Goal: Task Accomplishment & Management: Manage account settings

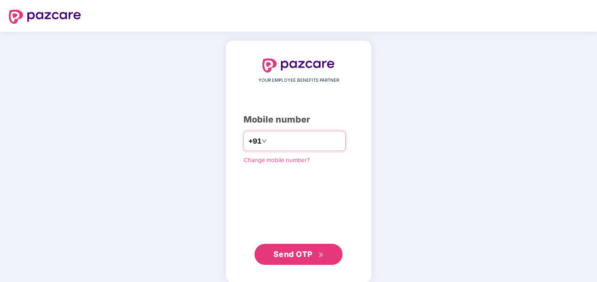
type input "**********"
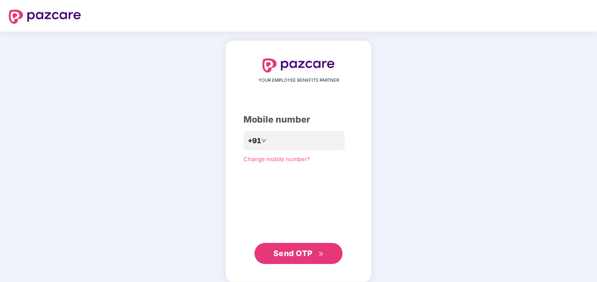
click at [306, 250] on span "Send OTP" at bounding box center [292, 253] width 39 height 9
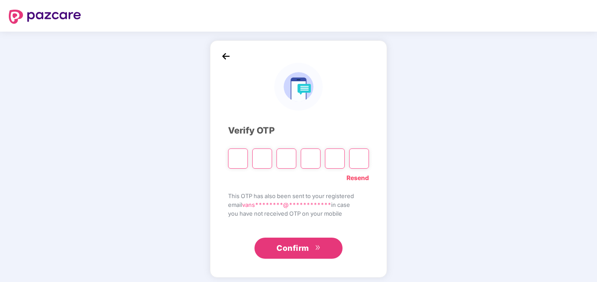
type input "*"
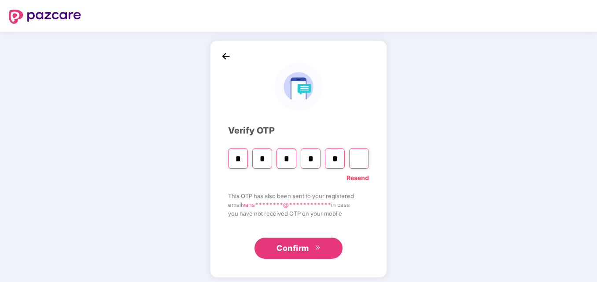
type input "*"
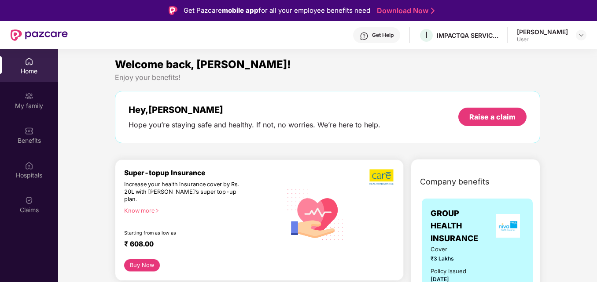
click at [538, 31] on div "[PERSON_NAME]" at bounding box center [541, 32] width 51 height 8
click at [580, 33] on img at bounding box center [580, 35] width 7 height 7
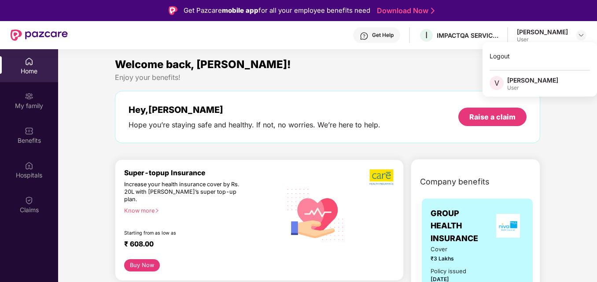
click at [514, 83] on div "[PERSON_NAME]" at bounding box center [532, 80] width 51 height 8
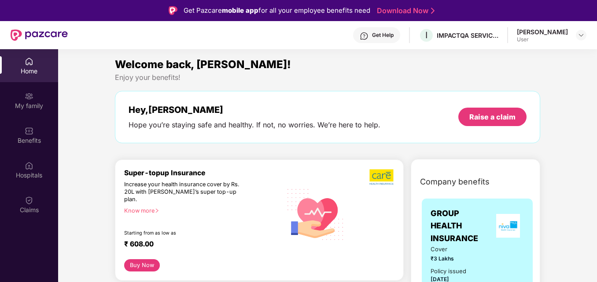
click at [439, 67] on div "Welcome back, [PERSON_NAME]!" at bounding box center [327, 64] width 425 height 17
